Goal: Task Accomplishment & Management: Manage account settings

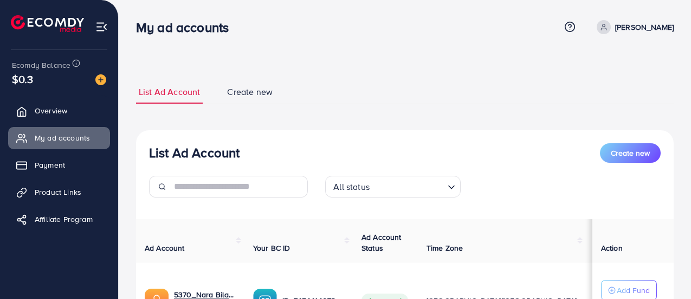
scroll to position [108, 0]
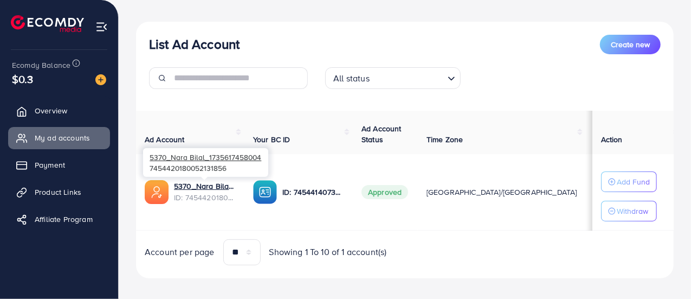
click at [193, 159] on span "5370_Nara Bilal_1735617458004" at bounding box center [206, 157] width 112 height 10
drag, startPoint x: 193, startPoint y: 159, endPoint x: 194, endPoint y: 166, distance: 7.7
click at [194, 166] on div "5370_Nara Bilal_1735617458004 7454420180052131856" at bounding box center [205, 162] width 125 height 29
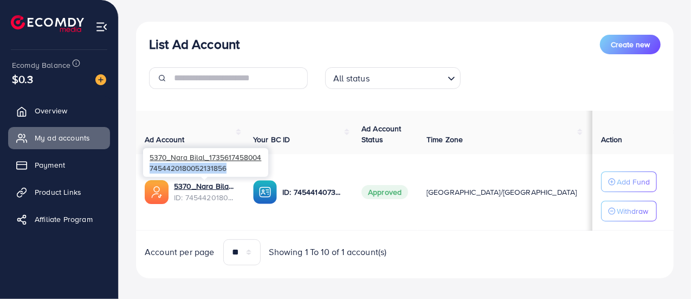
click at [194, 166] on div "5370_Nara Bilal_1735617458004 7454420180052131856" at bounding box center [205, 162] width 125 height 29
copy div "7454420180052131856"
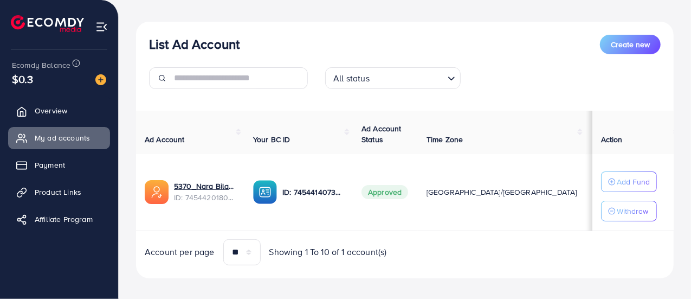
scroll to position [0, 0]
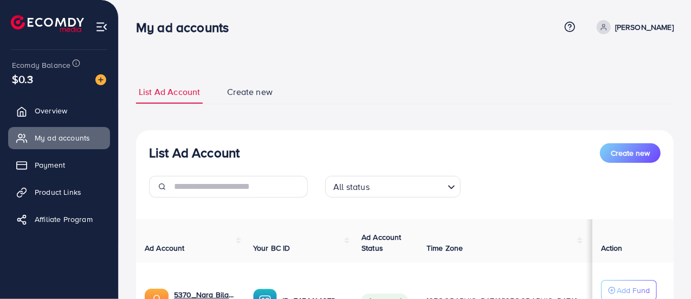
click at [606, 29] on icon at bounding box center [603, 29] width 5 height 2
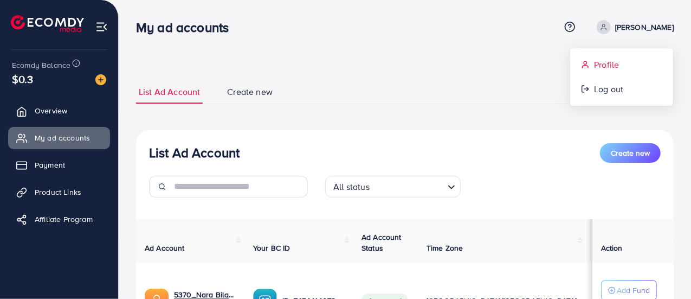
click at [607, 69] on span "Profile" at bounding box center [606, 64] width 25 height 13
select select "********"
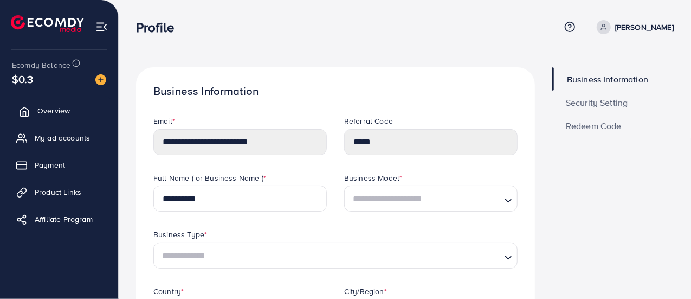
click at [72, 109] on link "Overview" at bounding box center [59, 111] width 102 height 22
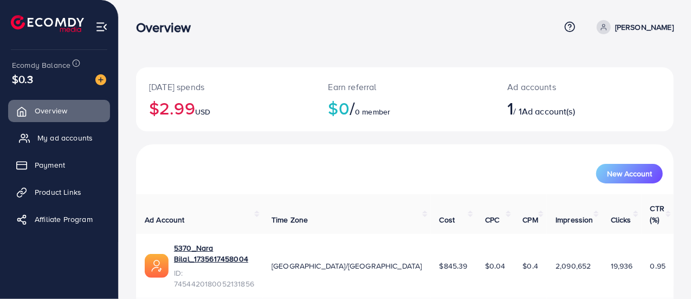
click at [80, 140] on span "My ad accounts" at bounding box center [64, 137] width 55 height 11
